Goal: Navigation & Orientation: Find specific page/section

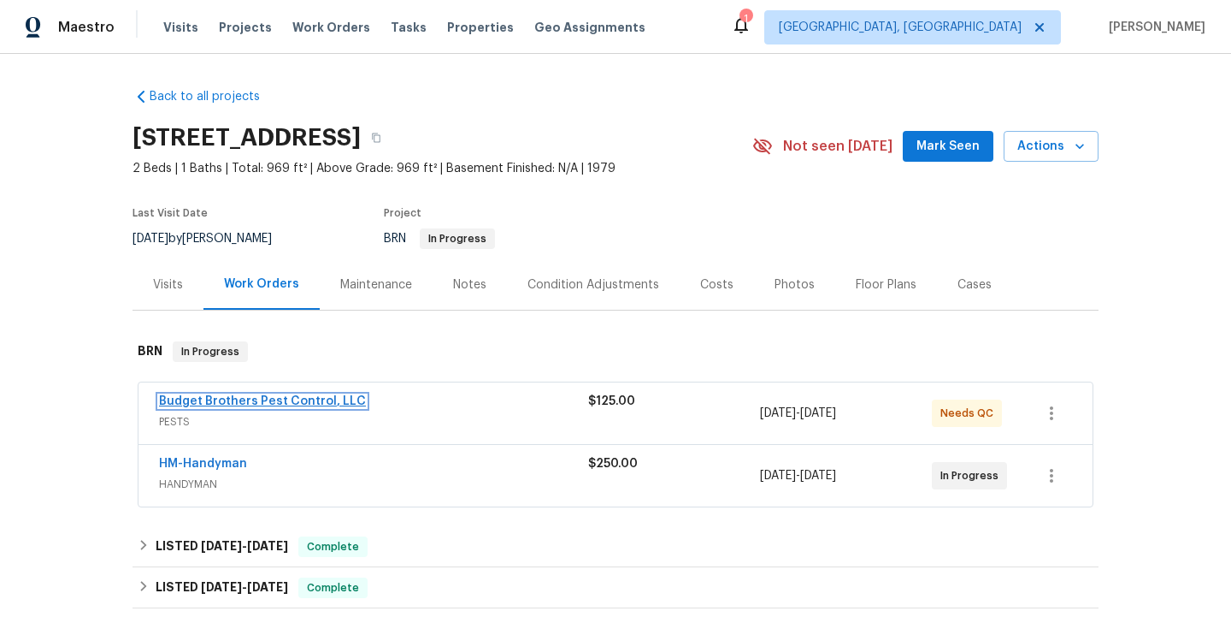
click at [297, 407] on link "Budget Brothers Pest Control, LLC" at bounding box center [262, 401] width 207 height 12
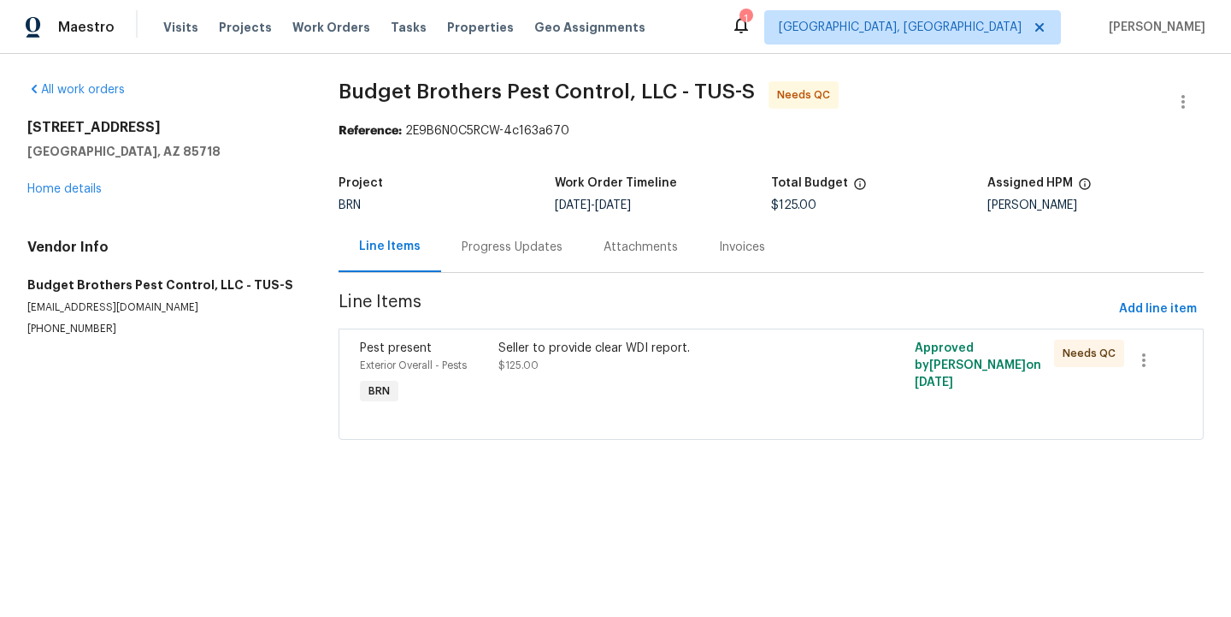
click at [508, 255] on div "Progress Updates" at bounding box center [512, 247] width 101 height 17
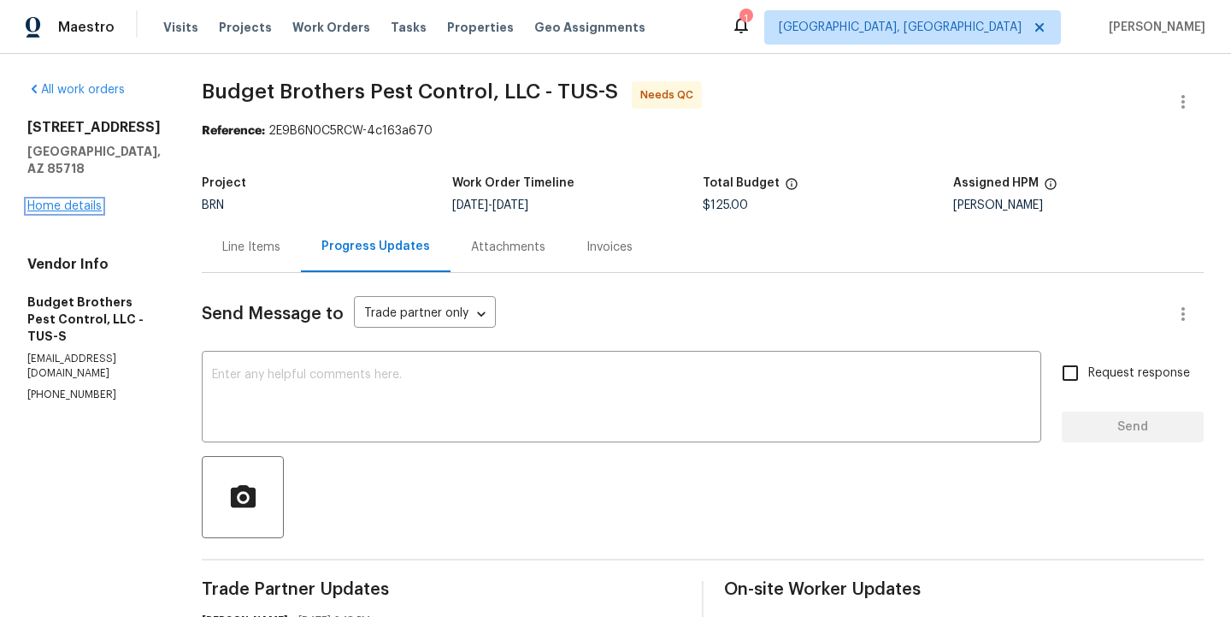
click at [80, 205] on link "Home details" at bounding box center [64, 206] width 74 height 12
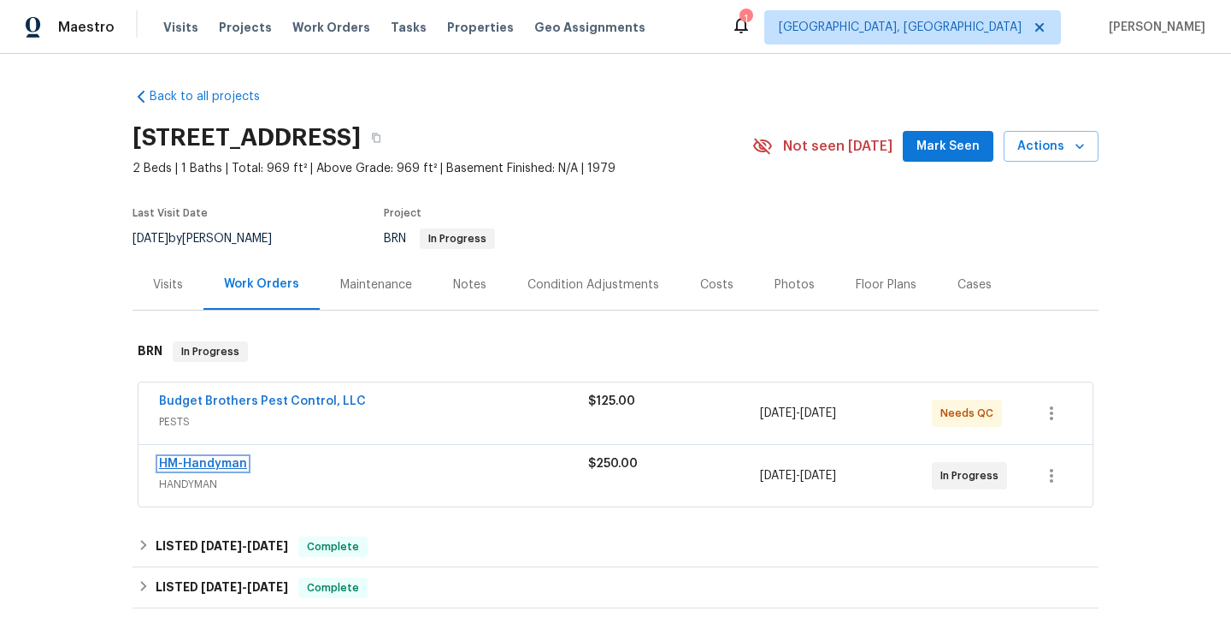
click at [221, 469] on link "HM-Handyman" at bounding box center [203, 464] width 88 height 12
